Goal: Contribute content: Add original content to the website for others to see

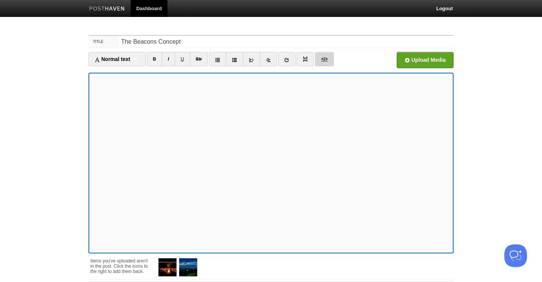
click at [329, 58] on link "</>" at bounding box center [324, 59] width 18 height 14
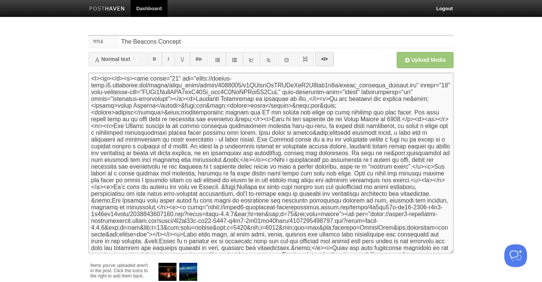
click at [102, 128] on textarea at bounding box center [270, 163] width 365 height 181
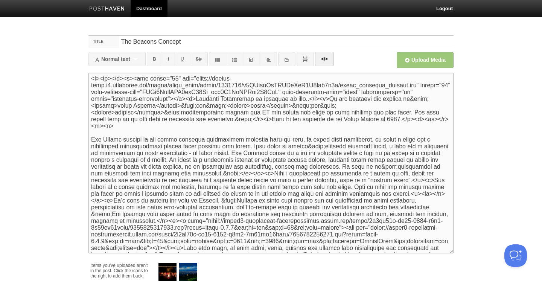
paste textarea "<iframe width="560" height="315" src="[URL][DOMAIN_NAME]" title="YouTube video …"
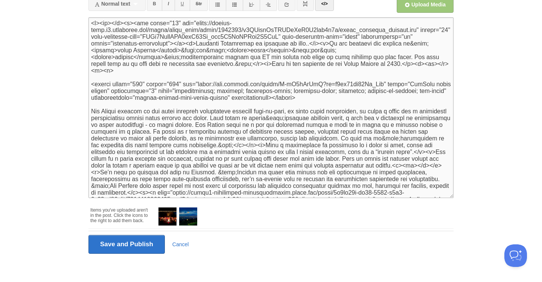
scroll to position [55, 0]
type textarea "<p><br></p><p><img width="48" src="[URL][DOMAIN_NAME]" height="48" data-posthav…"
click at [144, 246] on input "Save and Publish" at bounding box center [126, 244] width 76 height 19
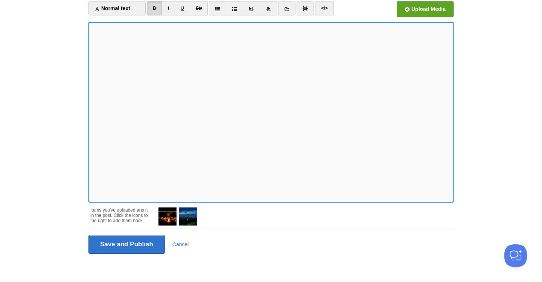
scroll to position [51, 0]
click at [143, 244] on input "Save and Publish" at bounding box center [126, 244] width 76 height 19
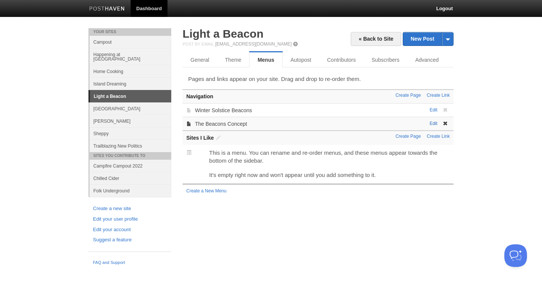
click at [434, 123] on link "Edit" at bounding box center [433, 123] width 8 height 5
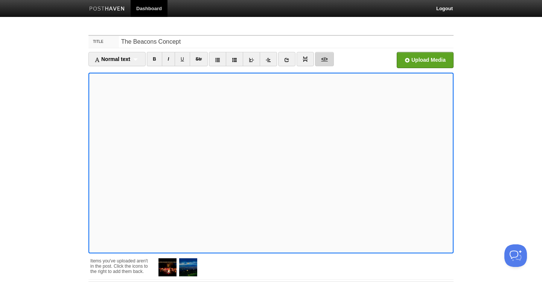
click at [327, 60] on link "</>" at bounding box center [324, 59] width 18 height 14
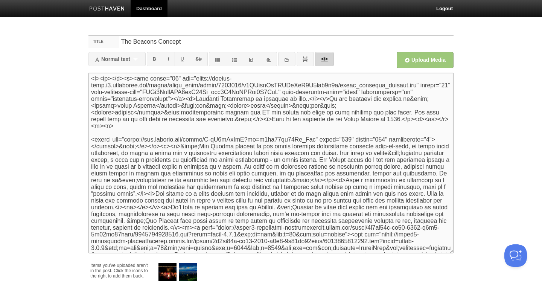
scroll to position [732, 0]
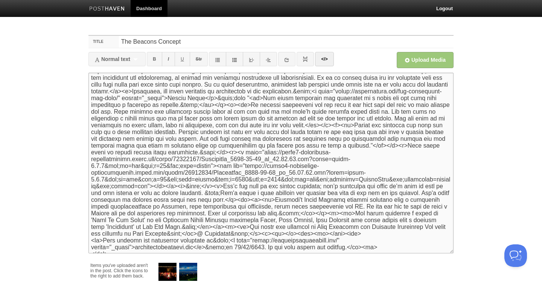
click at [245, 228] on textarea at bounding box center [270, 163] width 365 height 181
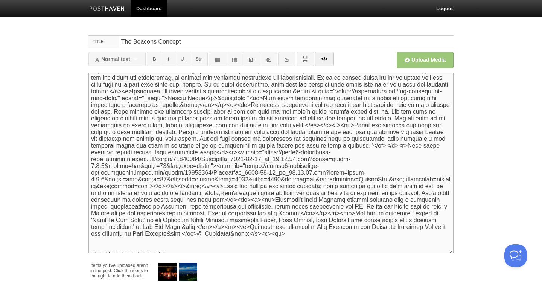
click at [111, 237] on textarea at bounding box center [270, 163] width 365 height 181
paste textarea "<iframe width="560" height="315" src="[URL][DOMAIN_NAME]" title="YouTube video …"
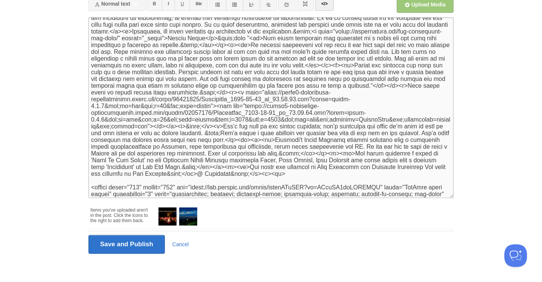
scroll to position [55, 0]
type textarea "<p><br></p><p><img width="48" src="[URL][DOMAIN_NAME]" height="48" data-posthav…"
click at [133, 246] on input "Save and Publish" at bounding box center [126, 244] width 76 height 19
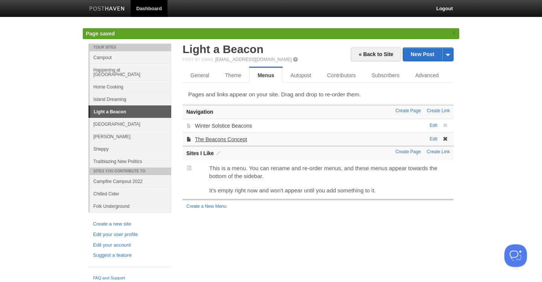
click at [229, 140] on link "The Beacons Concept" at bounding box center [221, 139] width 52 height 6
